Goal: Task Accomplishment & Management: Manage account settings

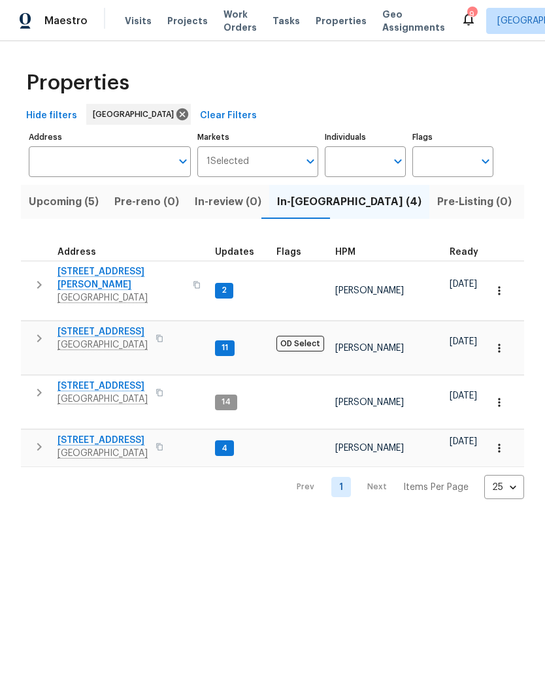
click at [136, 267] on span "[STREET_ADDRESS][PERSON_NAME]" at bounding box center [120, 278] width 127 height 26
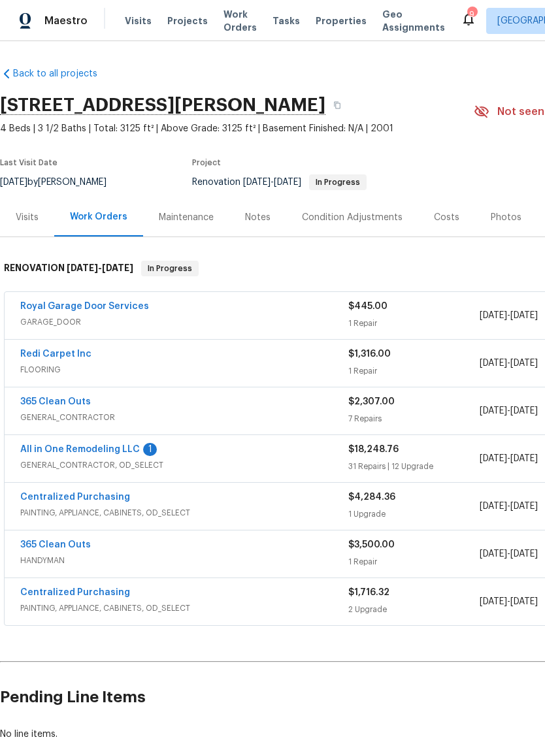
click at [101, 453] on link "All in One Remodeling LLC" at bounding box center [80, 449] width 120 height 9
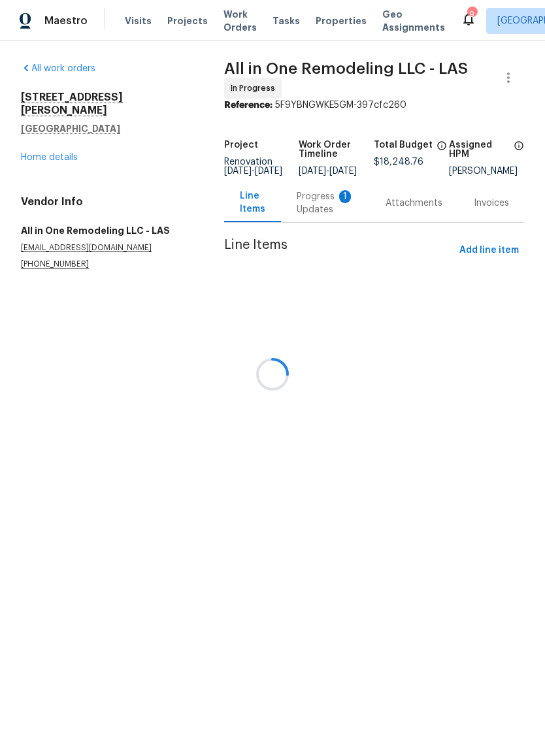
click at [323, 215] on div at bounding box center [272, 374] width 545 height 748
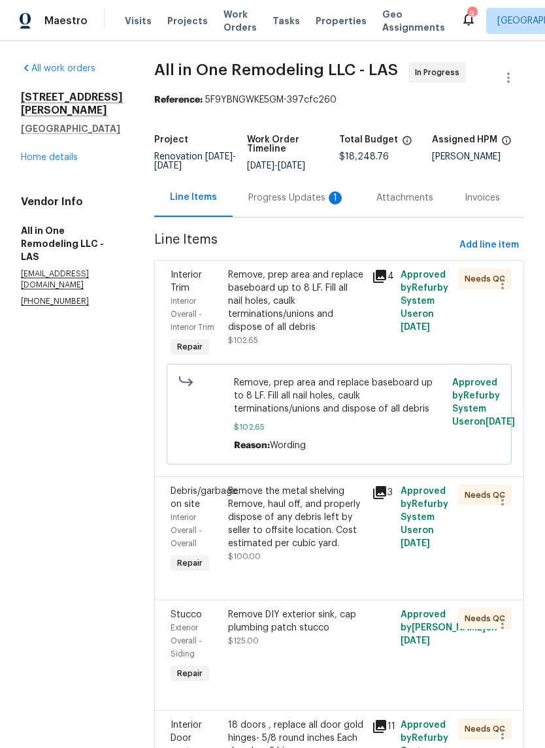
click at [325, 205] on div "Progress Updates 1" at bounding box center [296, 197] width 97 height 13
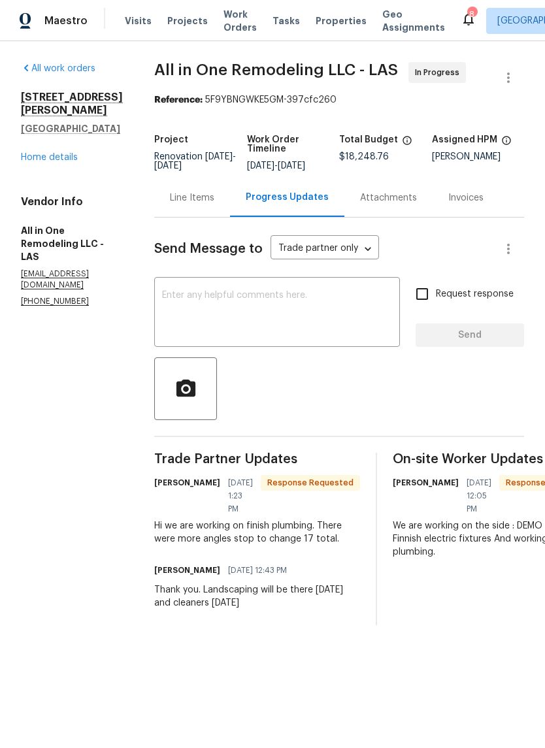
click at [333, 320] on textarea at bounding box center [277, 314] width 230 height 46
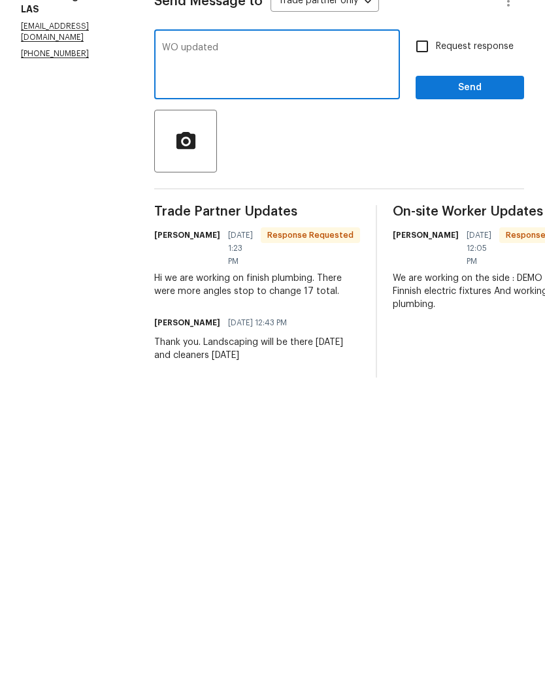
type textarea "WO updated"
click at [424, 280] on input "Request response" at bounding box center [421, 293] width 27 height 27
checkbox input "true"
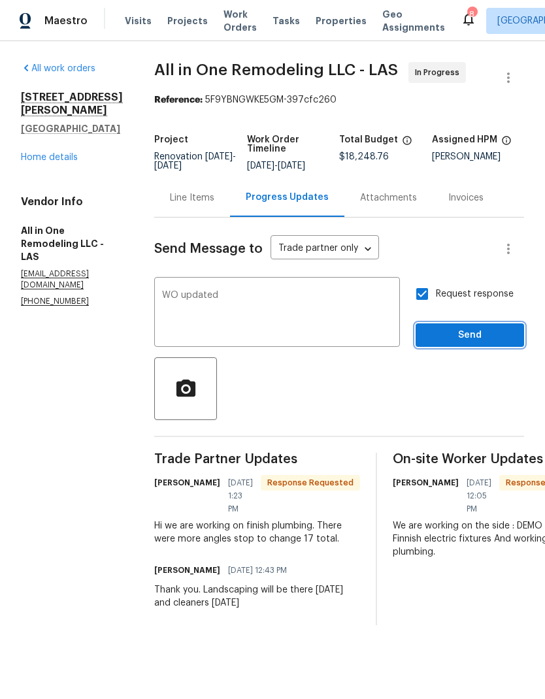
click at [485, 344] on span "Send" at bounding box center [470, 335] width 88 height 16
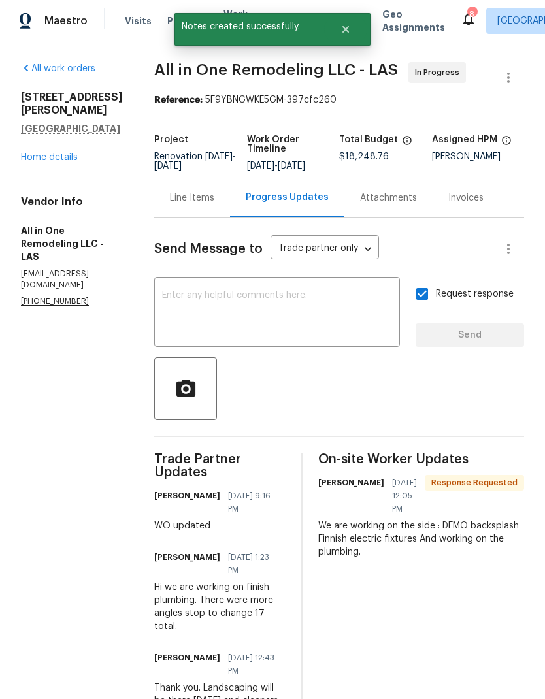
click at [189, 205] on div "Line Items" at bounding box center [192, 197] width 44 height 13
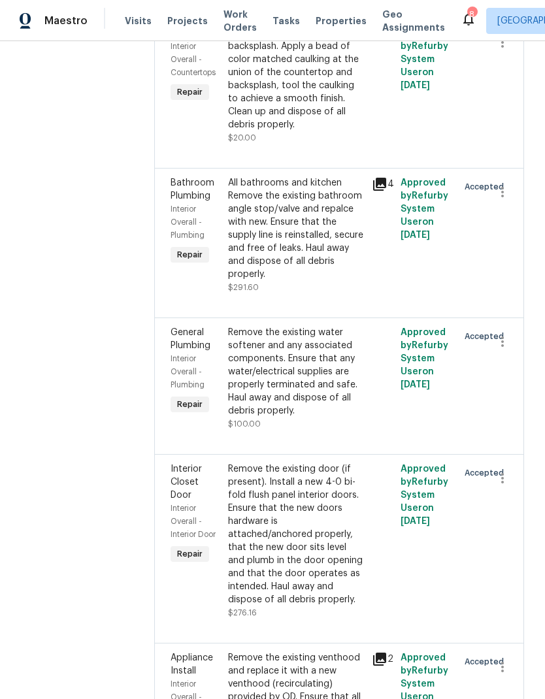
scroll to position [4468, 0]
click at [271, 280] on div "All bathrooms and kitchen Remove the existing bathroom angle stop/valve and rep…" at bounding box center [296, 228] width 136 height 105
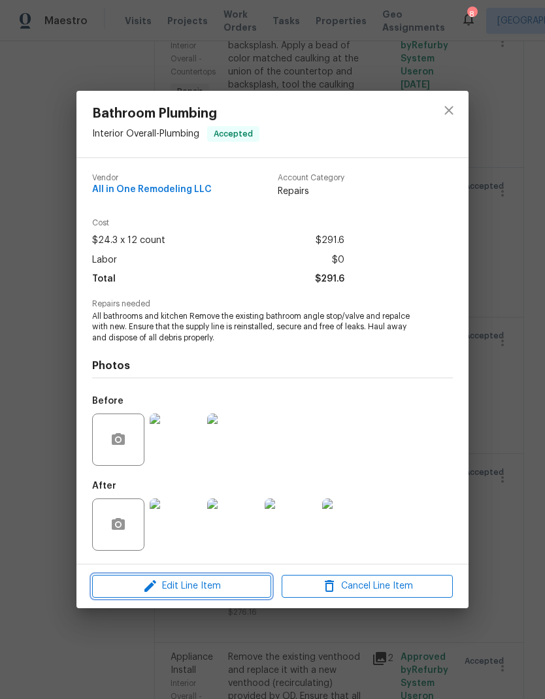
click at [155, 592] on icon "button" at bounding box center [150, 586] width 16 height 16
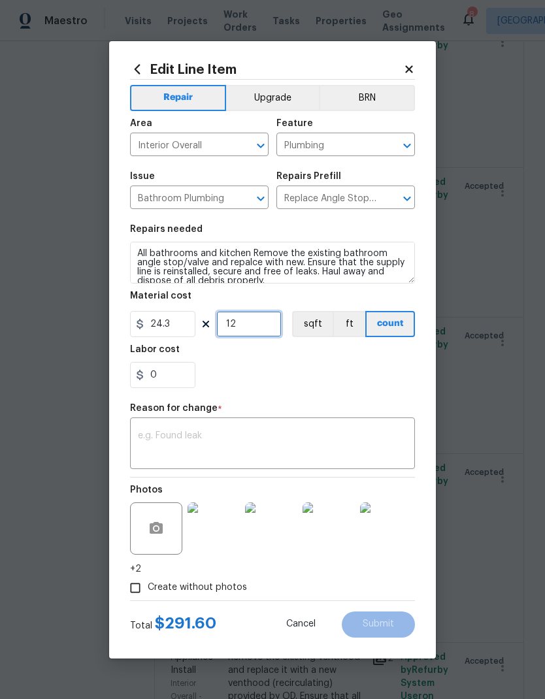
click at [242, 320] on input "12" at bounding box center [248, 324] width 65 height 26
click at [242, 319] on input "12" at bounding box center [248, 324] width 65 height 26
type input "17"
click at [165, 433] on textarea at bounding box center [272, 444] width 269 height 27
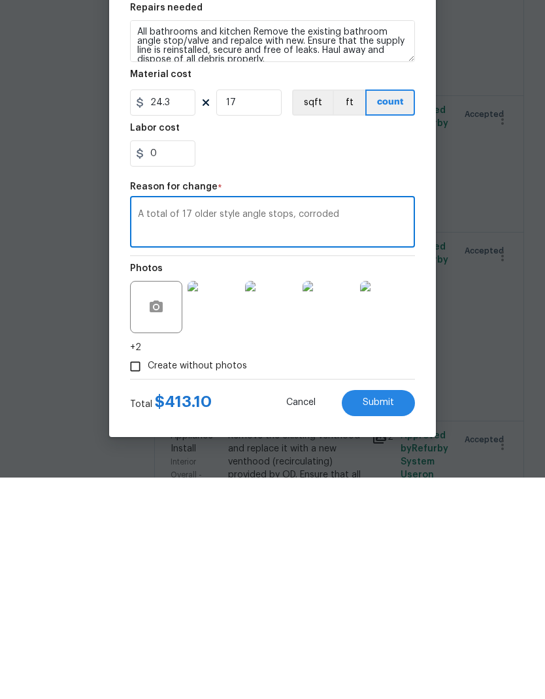
type textarea "A total of 17 older style angle stops, corroded"
click at [132, 576] on input "Create without photos" at bounding box center [135, 588] width 25 height 25
checkbox input "false"
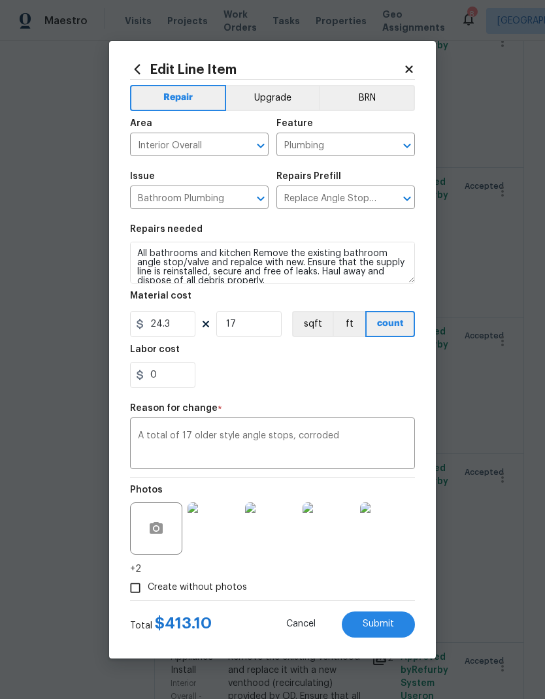
click at [408, 630] on button "Submit" at bounding box center [378, 625] width 73 height 26
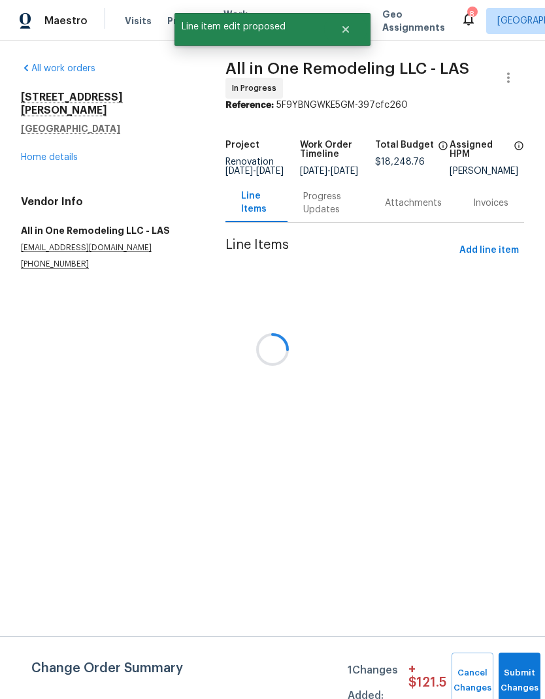
scroll to position [0, 0]
click at [527, 677] on button "Submit Changes" at bounding box center [520, 681] width 42 height 56
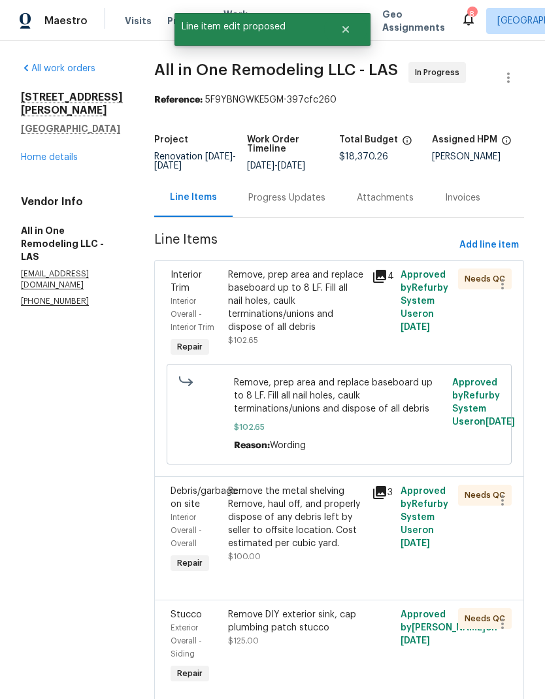
click at [140, 20] on span "Visits" at bounding box center [138, 20] width 27 height 13
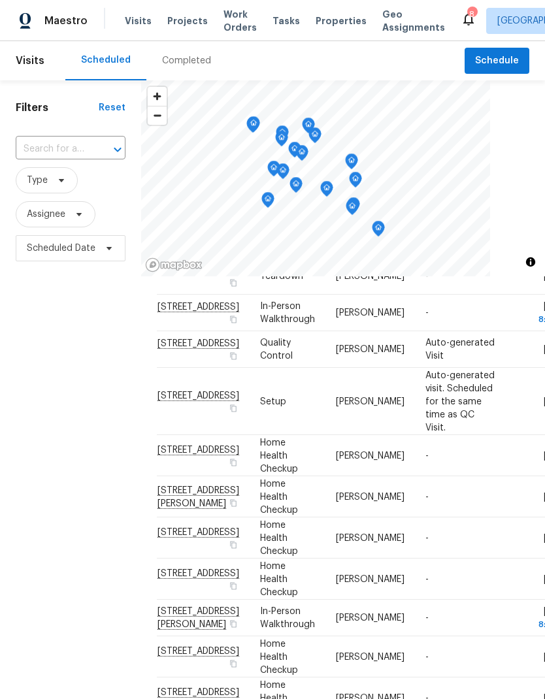
scroll to position [705, 0]
click at [41, 154] on input "text" at bounding box center [52, 149] width 73 height 20
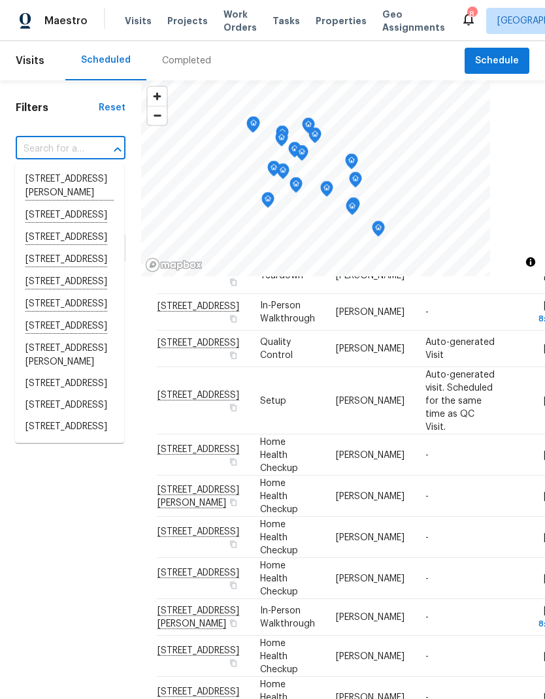
paste input "[STREET_ADDRESS][PERSON_NAME]"
type input "[STREET_ADDRESS][PERSON_NAME]"
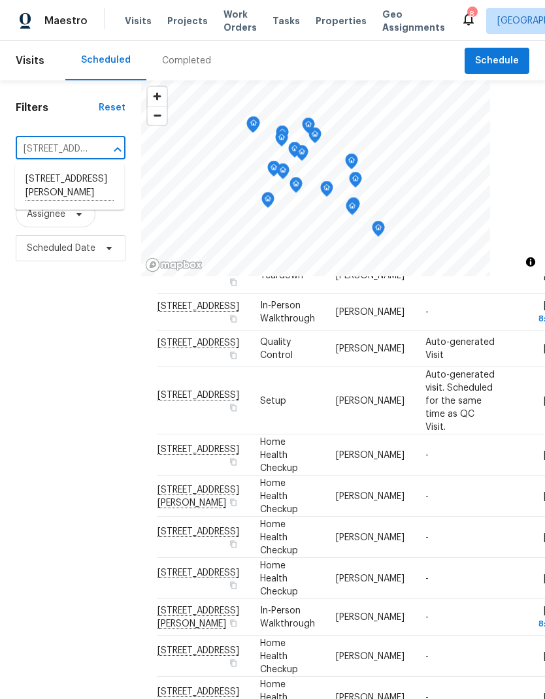
click at [37, 189] on li "[STREET_ADDRESS][PERSON_NAME]" at bounding box center [69, 187] width 109 height 36
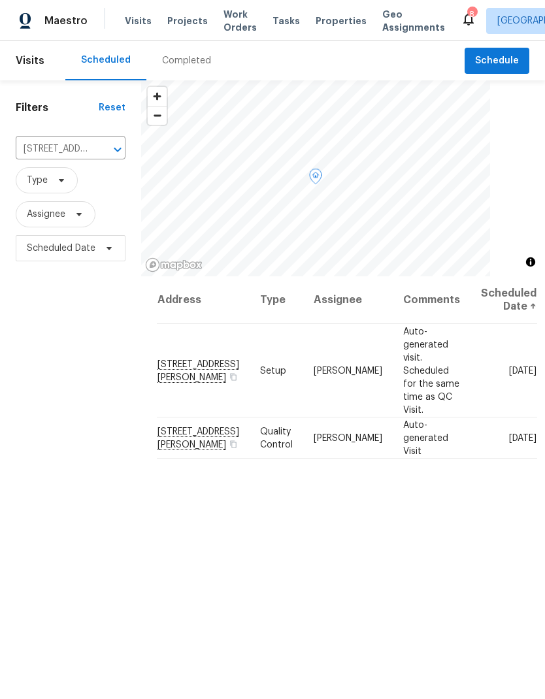
click at [0, 0] on icon at bounding box center [0, 0] width 0 height 0
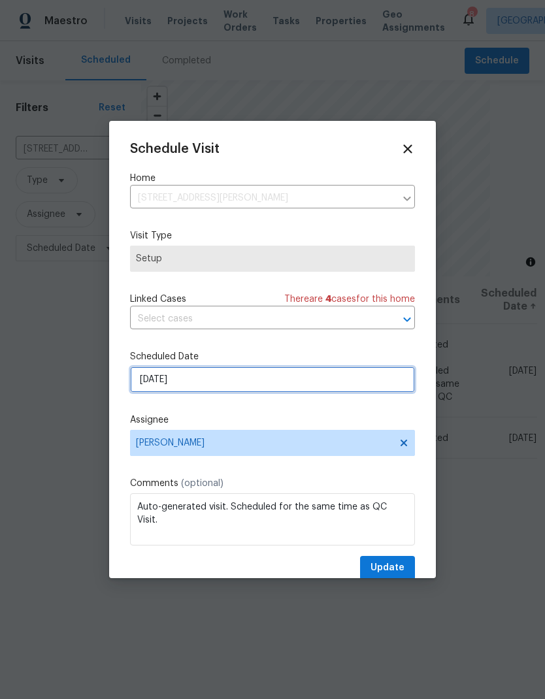
click at [238, 380] on input "[DATE]" at bounding box center [272, 380] width 285 height 26
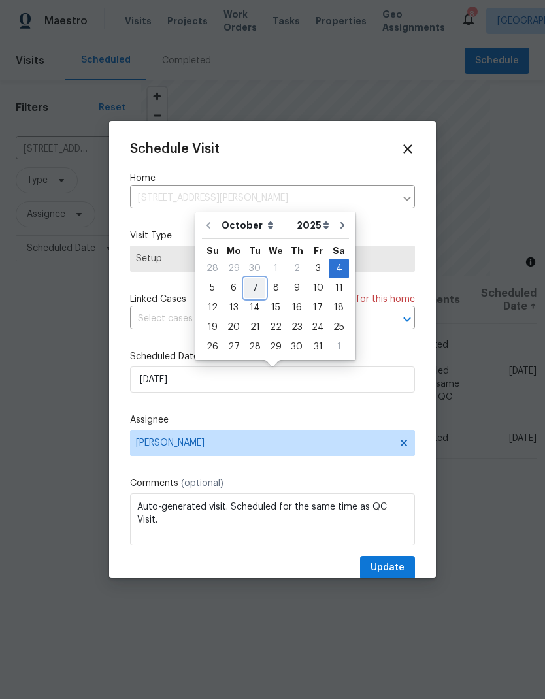
click at [258, 290] on div "7" at bounding box center [254, 288] width 21 height 18
type input "[DATE]"
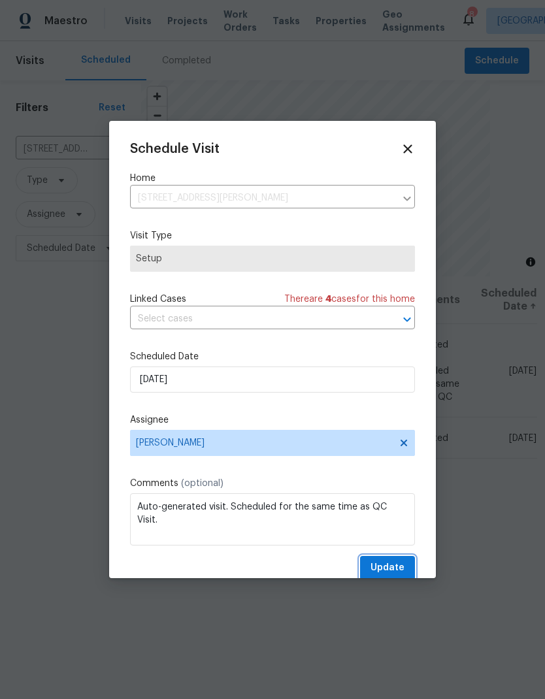
click at [399, 566] on span "Update" at bounding box center [387, 568] width 34 height 16
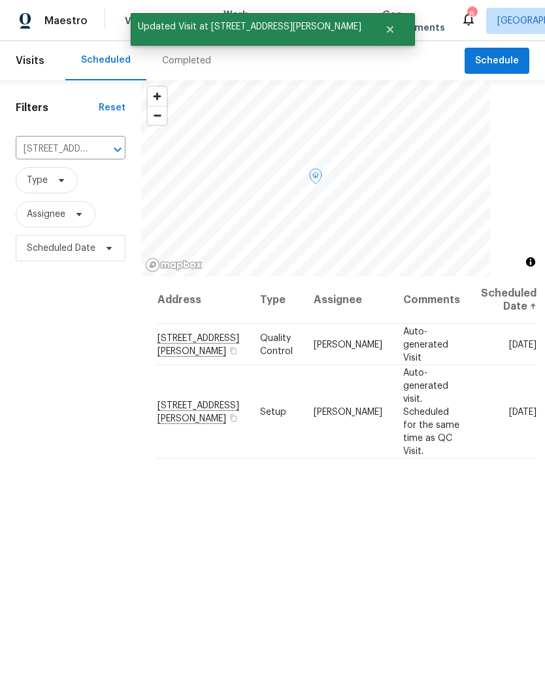
click at [0, 0] on div at bounding box center [0, 0] width 0 height 0
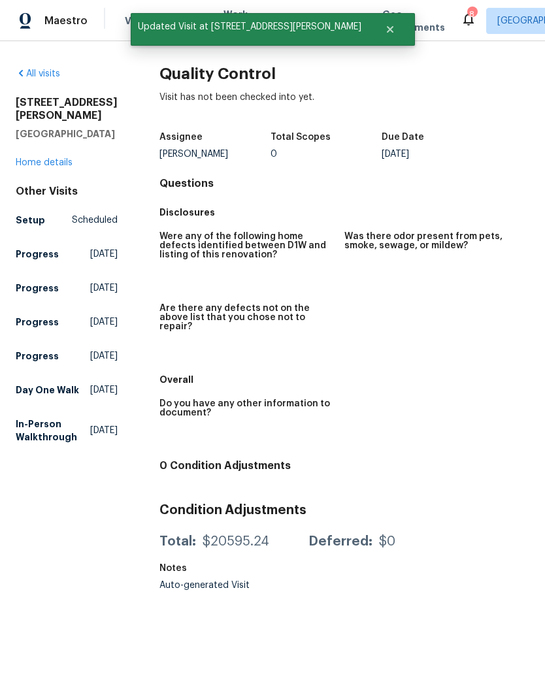
click at [133, 26] on span "Visits" at bounding box center [138, 20] width 27 height 13
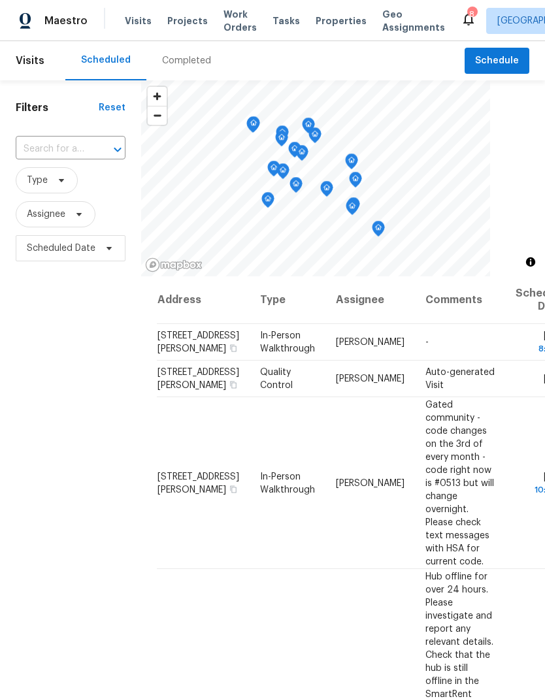
click at [129, 18] on span "Visits" at bounding box center [138, 20] width 27 height 13
click at [31, 153] on input "text" at bounding box center [52, 149] width 73 height 20
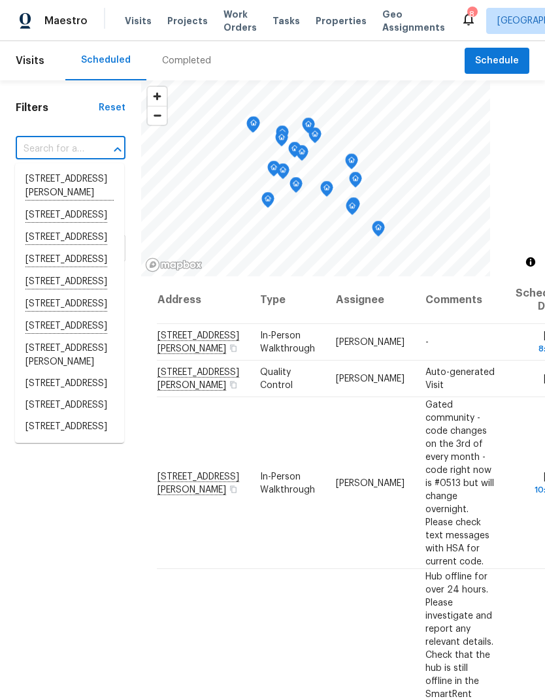
click at [27, 147] on input "text" at bounding box center [52, 149] width 73 height 20
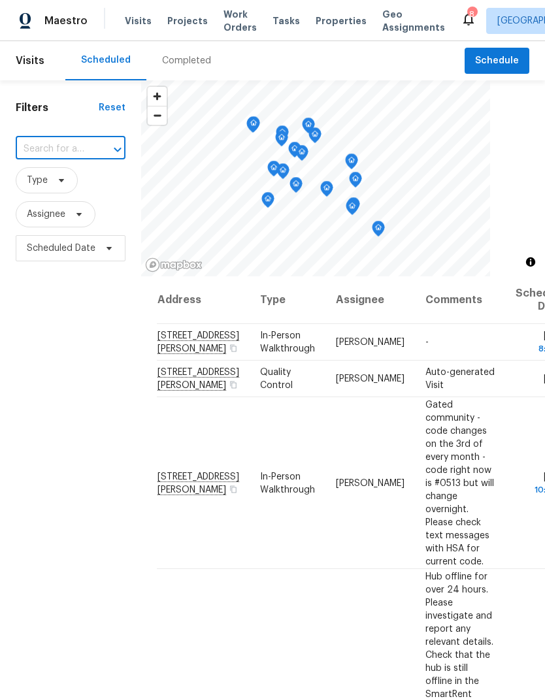
paste input "[STREET_ADDRESS][PERSON_NAME]"
type input "[STREET_ADDRESS][PERSON_NAME]"
click at [39, 181] on li "[STREET_ADDRESS][PERSON_NAME]" at bounding box center [69, 187] width 109 height 36
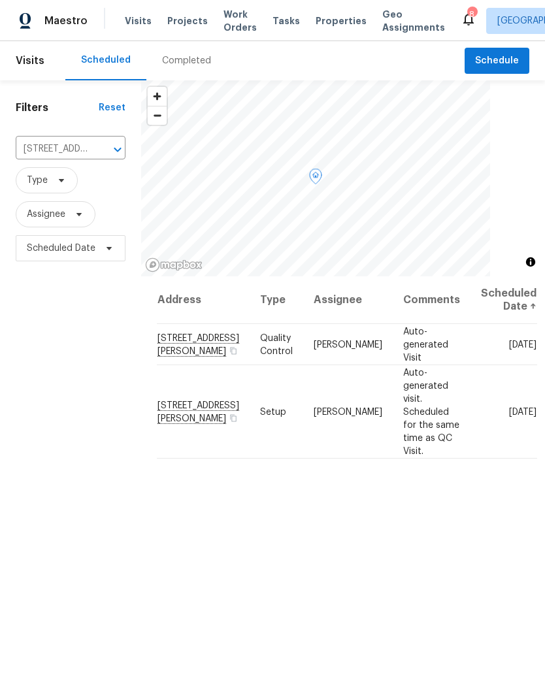
click at [0, 0] on icon at bounding box center [0, 0] width 0 height 0
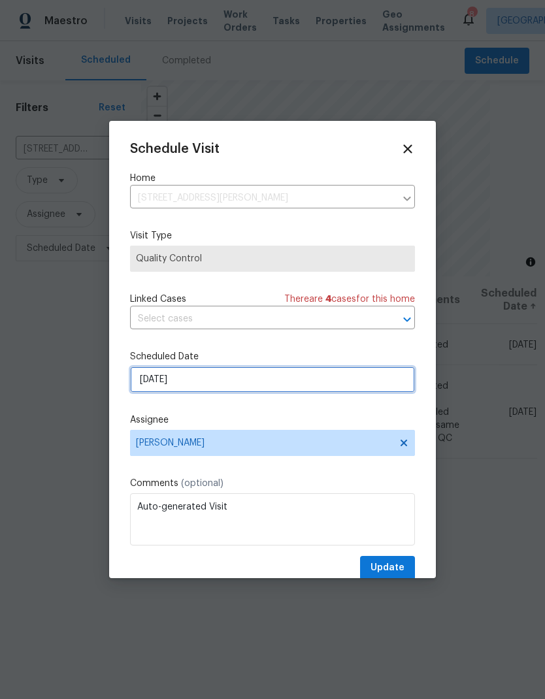
click at [249, 384] on input "[DATE]" at bounding box center [272, 380] width 285 height 26
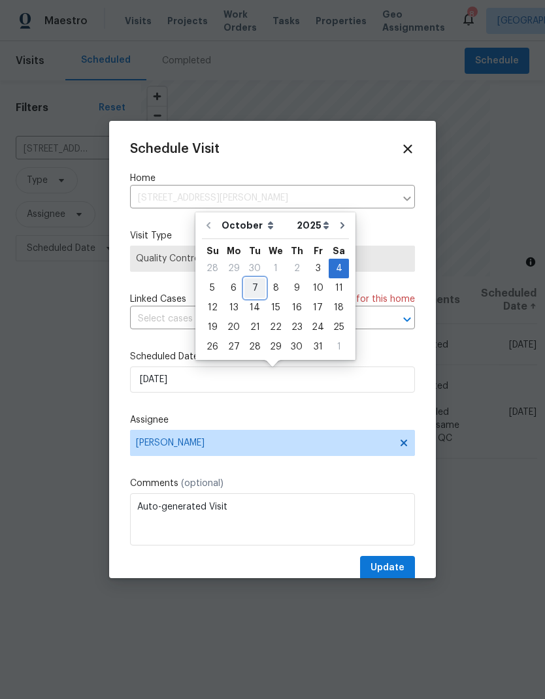
click at [258, 290] on div "7" at bounding box center [254, 288] width 21 height 18
type input "[DATE]"
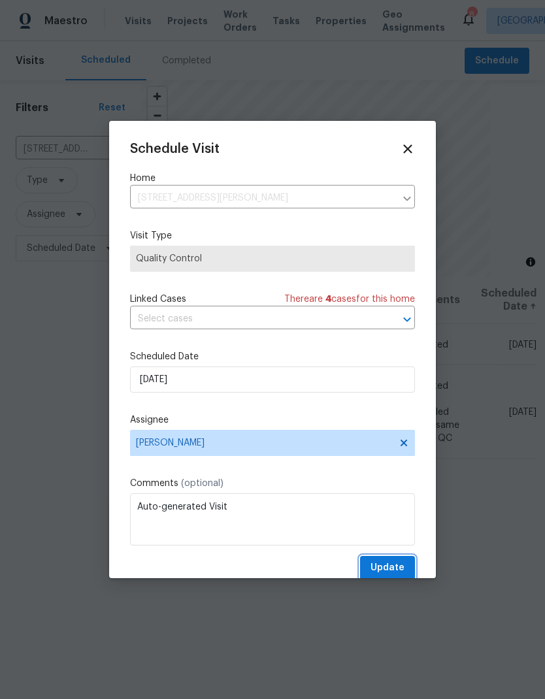
click at [401, 564] on span "Update" at bounding box center [387, 568] width 34 height 16
